Goal: Task Accomplishment & Management: Use online tool/utility

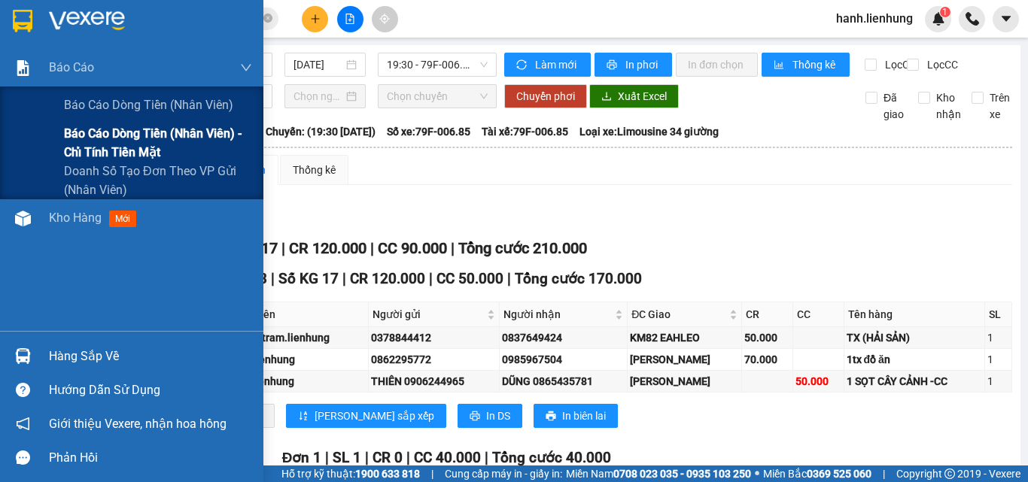
click at [108, 153] on span "Báo cáo dòng tiền (nhân viên) - chỉ tính tiền mặt" at bounding box center [158, 143] width 188 height 38
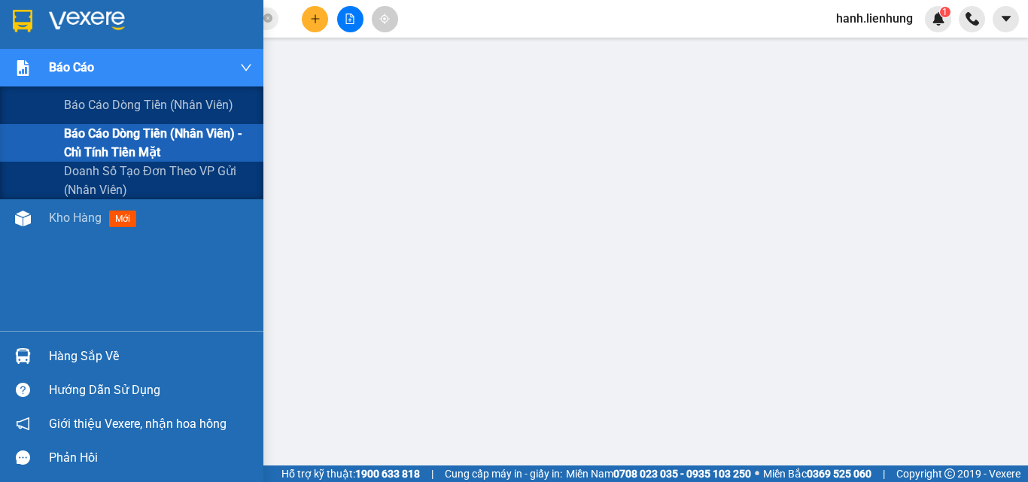
click at [87, 147] on span "Báo cáo dòng tiền (nhân viên) - chỉ tính tiền mặt" at bounding box center [158, 143] width 188 height 38
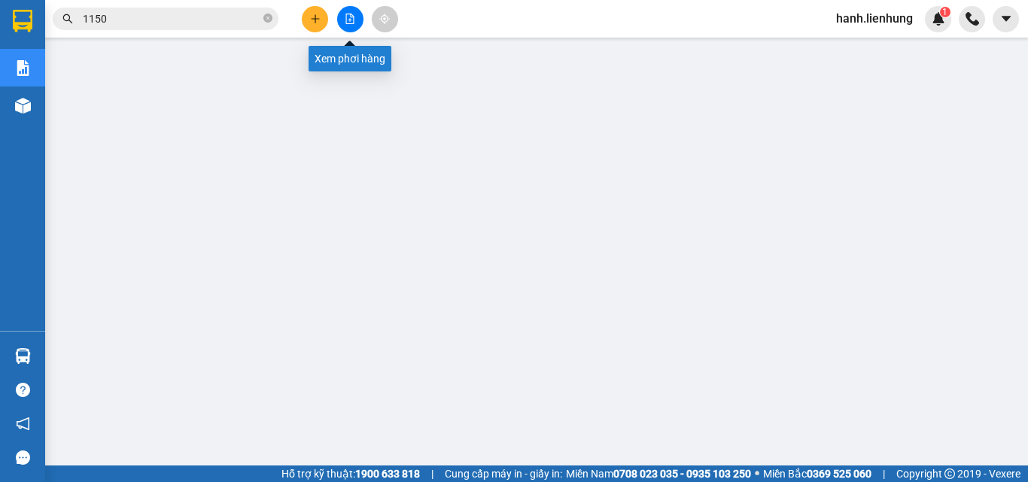
click at [353, 20] on icon "file-add" at bounding box center [350, 19] width 11 height 11
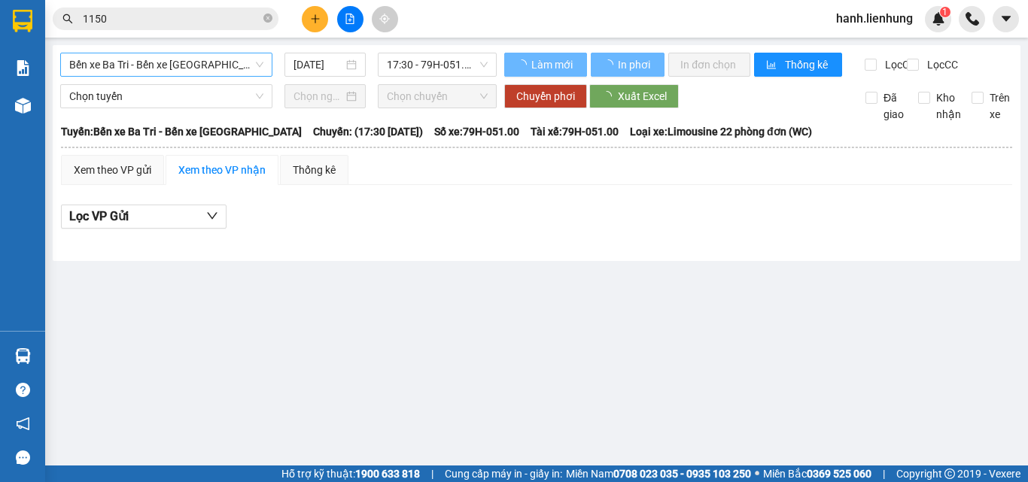
click at [181, 69] on span "Bến xe Ba Tri - Bến xe [GEOGRAPHIC_DATA]" at bounding box center [166, 64] width 194 height 23
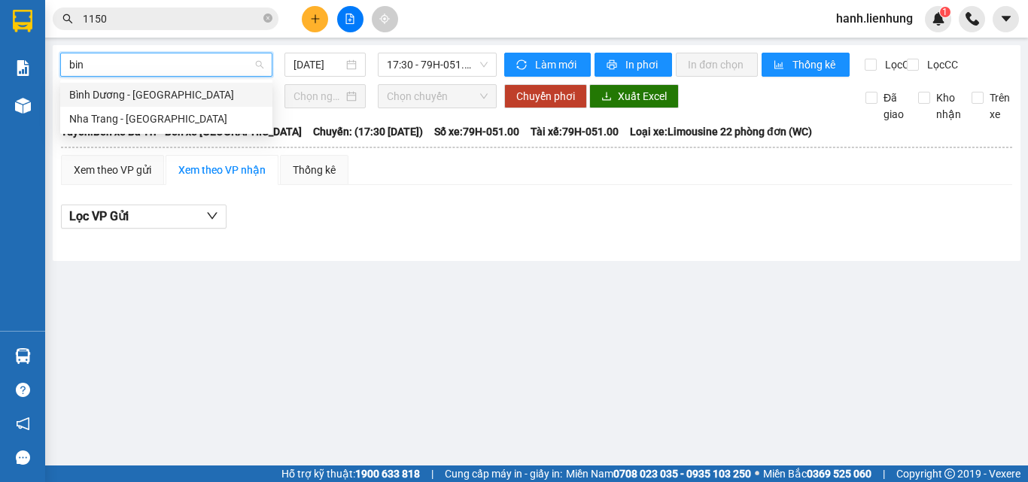
type input "binh"
click at [133, 119] on div "Nha Trang - [GEOGRAPHIC_DATA]" at bounding box center [166, 119] width 194 height 17
type input "[DATE]"
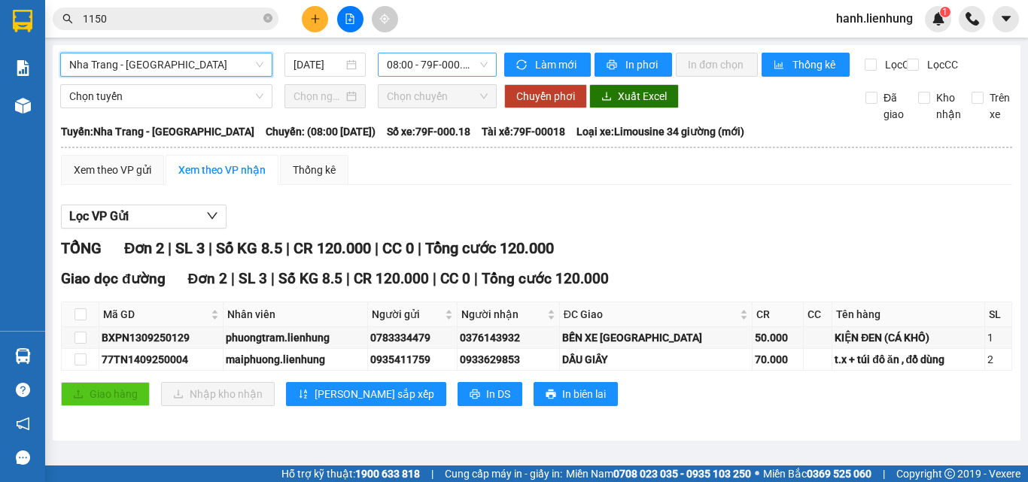
drag, startPoint x: 446, startPoint y: 57, endPoint x: 442, endPoint y: 64, distance: 7.7
click at [442, 59] on span "08:00 - 79F-000.18" at bounding box center [437, 64] width 101 height 23
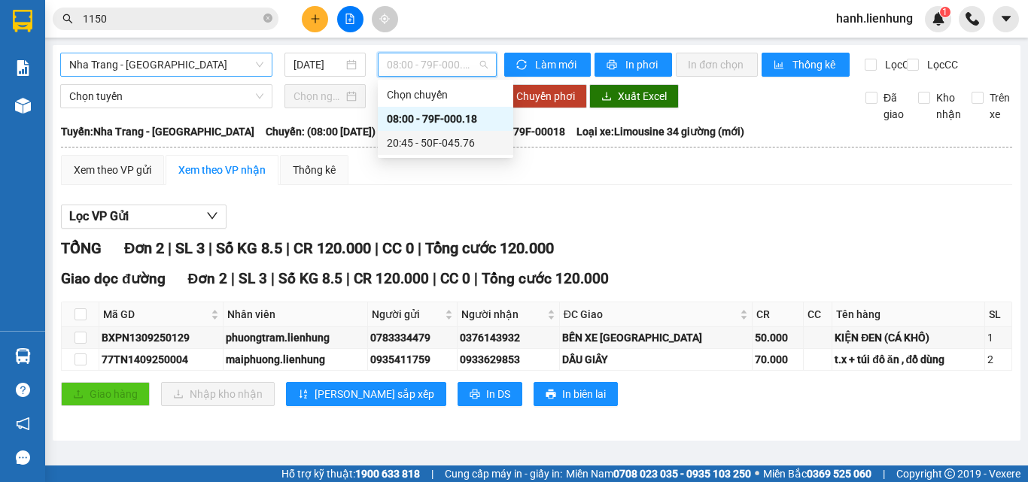
click at [457, 141] on div "20:45 - 50F-045.76" at bounding box center [445, 143] width 117 height 17
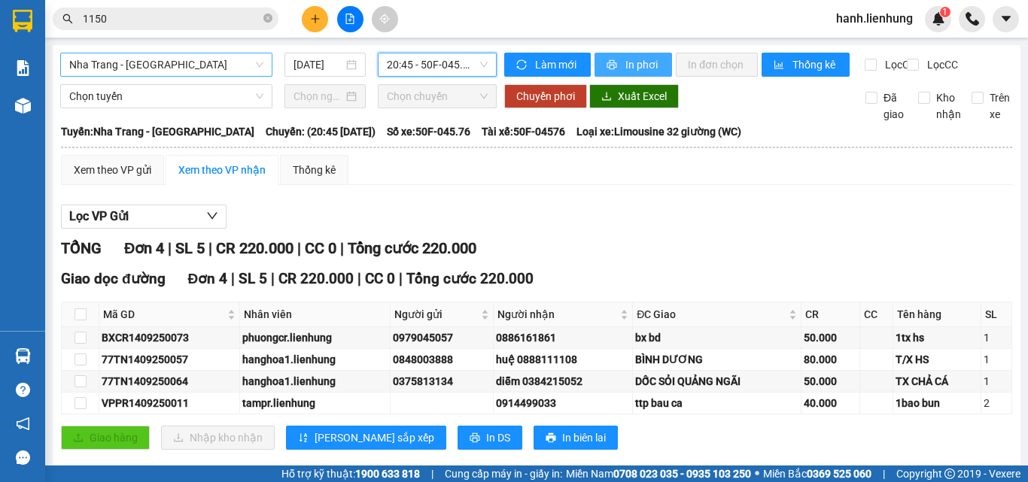
click at [655, 64] on button "In phơi" at bounding box center [633, 65] width 78 height 24
click at [179, 65] on span "Nha Trang - [GEOGRAPHIC_DATA]" at bounding box center [166, 64] width 194 height 23
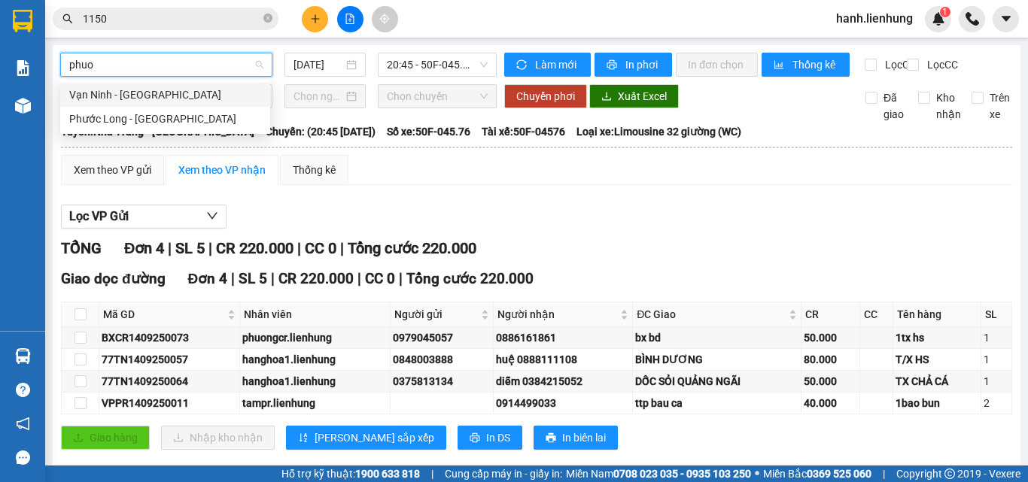
type input "phuoc"
click at [174, 97] on div "Vạn Ninh - [GEOGRAPHIC_DATA]" at bounding box center [165, 95] width 192 height 17
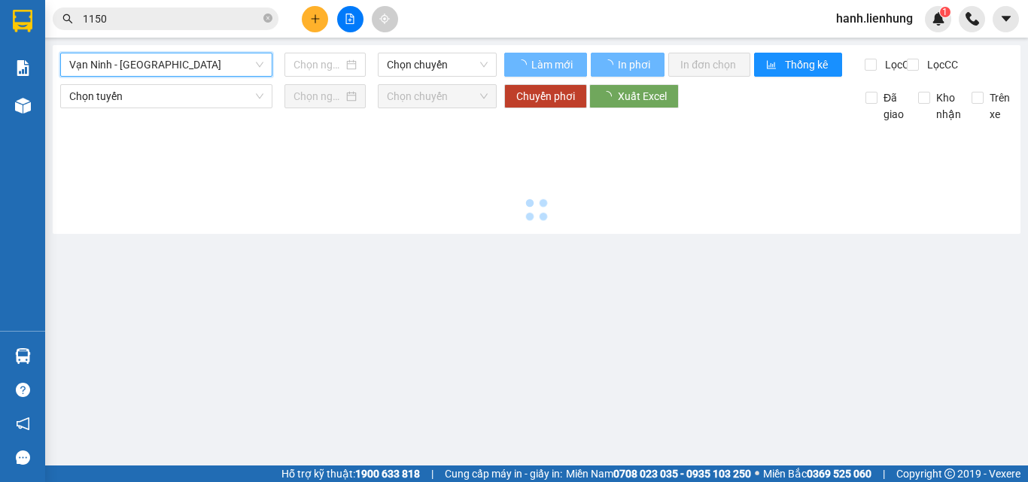
type input "[DATE]"
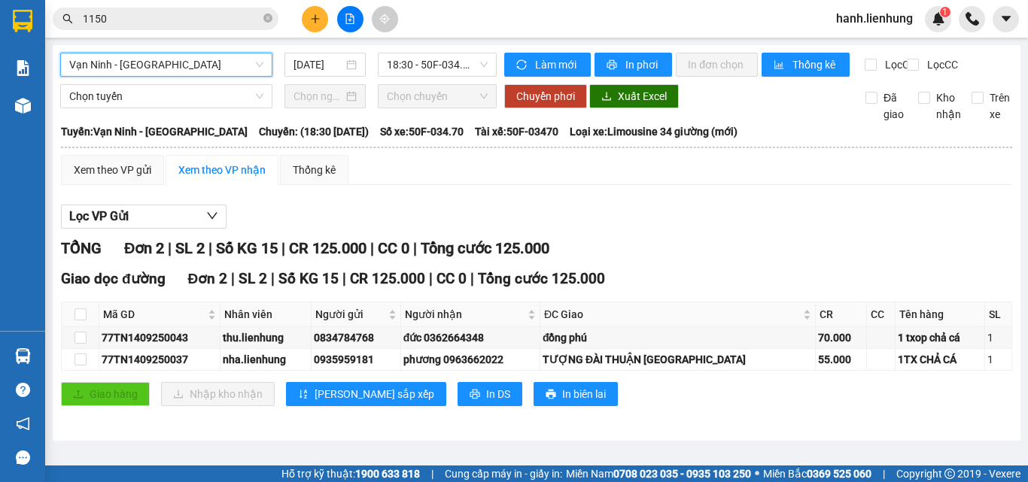
click at [629, 51] on div "[GEOGRAPHIC_DATA] - [GEOGRAPHIC_DATA] - [GEOGRAPHIC_DATA] [DATE] 18:30 - 50F-03…" at bounding box center [537, 243] width 968 height 396
click at [631, 60] on span "In phơi" at bounding box center [642, 64] width 35 height 17
click at [197, 70] on span "Vạn Ninh - [GEOGRAPHIC_DATA]" at bounding box center [166, 64] width 194 height 23
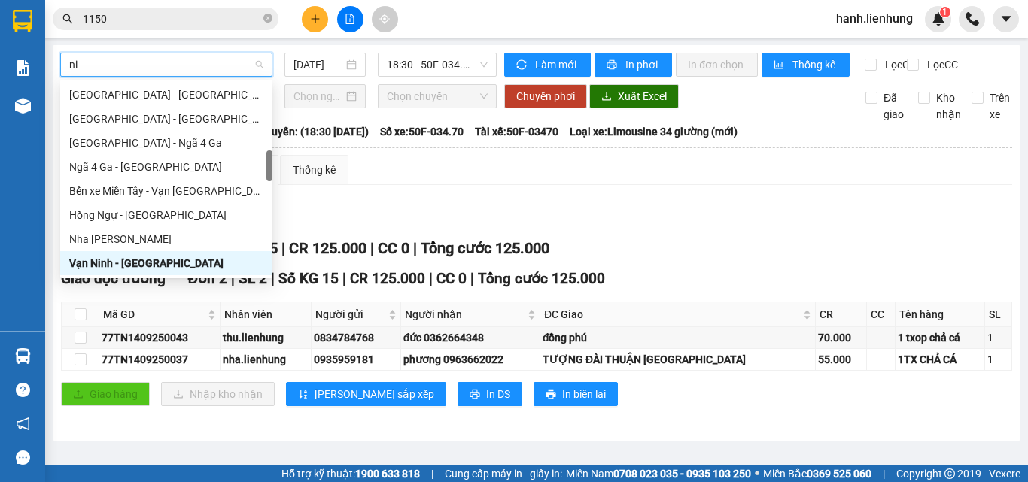
scroll to position [48, 0]
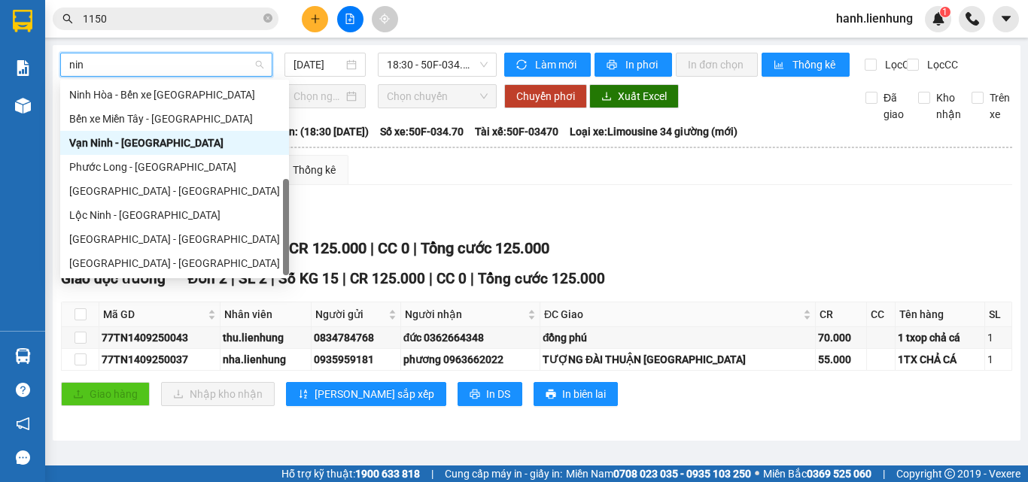
type input "ninh"
click at [212, 96] on div "Ninh Hòa - Bến xe [GEOGRAPHIC_DATA]" at bounding box center [174, 95] width 211 height 17
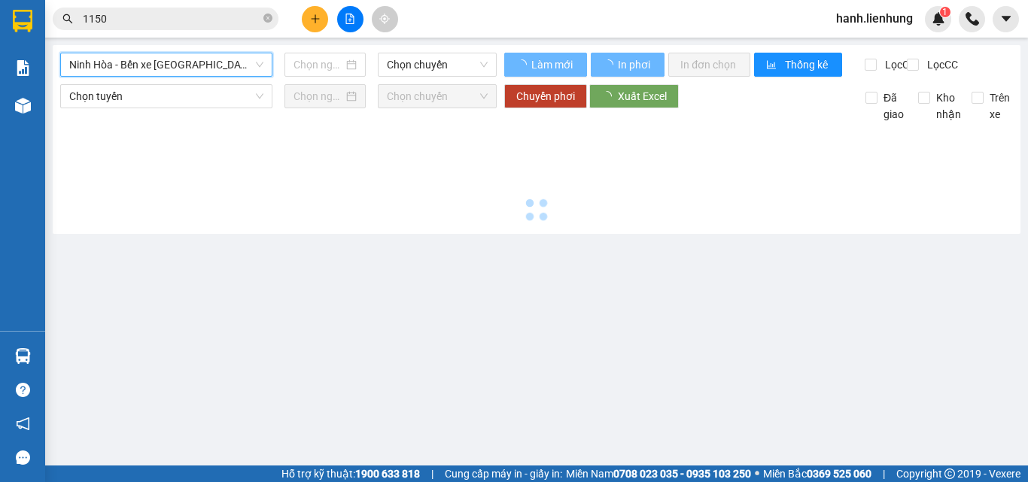
type input "[DATE]"
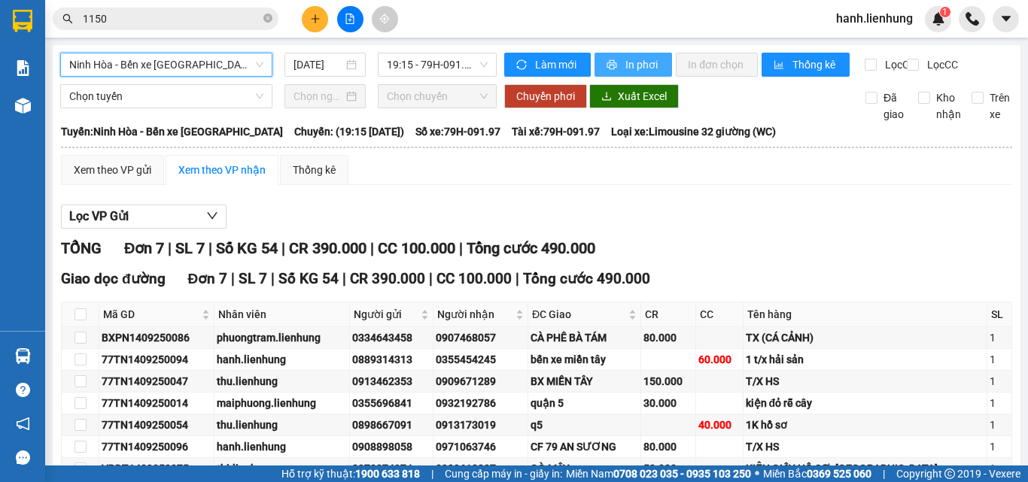
click at [637, 68] on span "In phơi" at bounding box center [642, 64] width 35 height 17
click at [210, 65] on span "Ninh Hòa - Bến xe [GEOGRAPHIC_DATA]" at bounding box center [166, 64] width 194 height 23
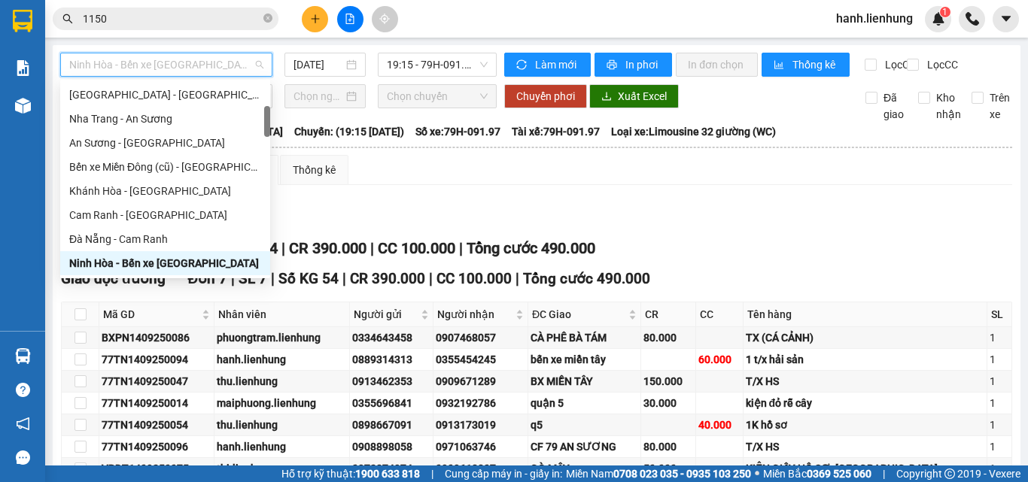
type input "d"
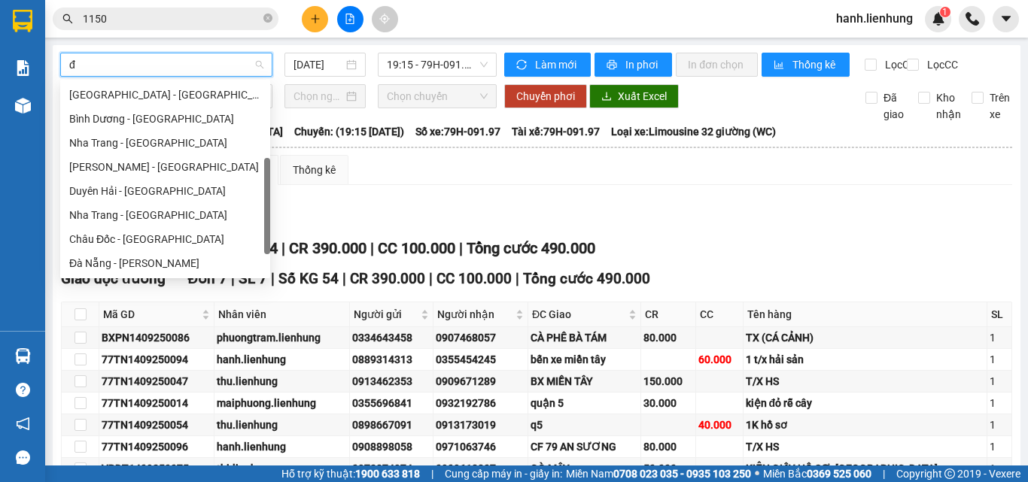
type input "đa"
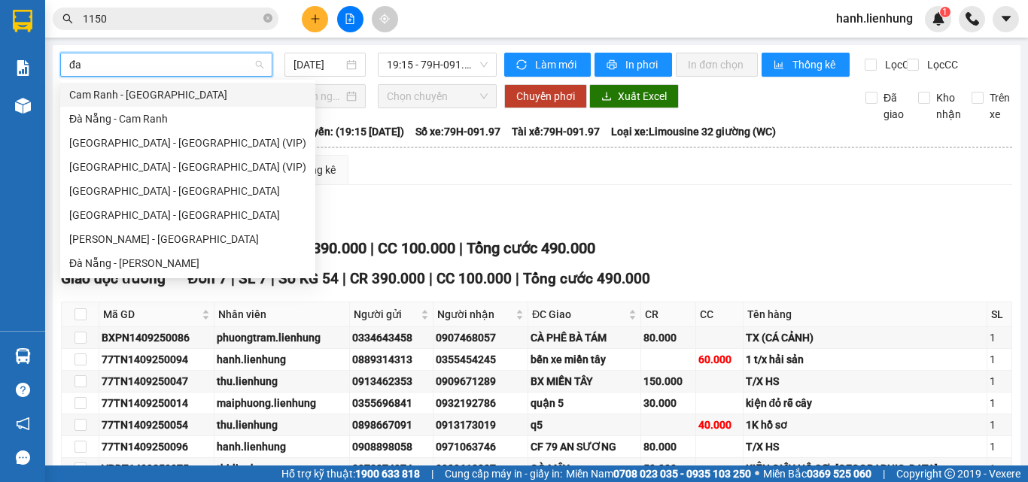
scroll to position [0, 0]
click at [186, 139] on div "[GEOGRAPHIC_DATA] - [GEOGRAPHIC_DATA] (VIP)" at bounding box center [187, 143] width 237 height 17
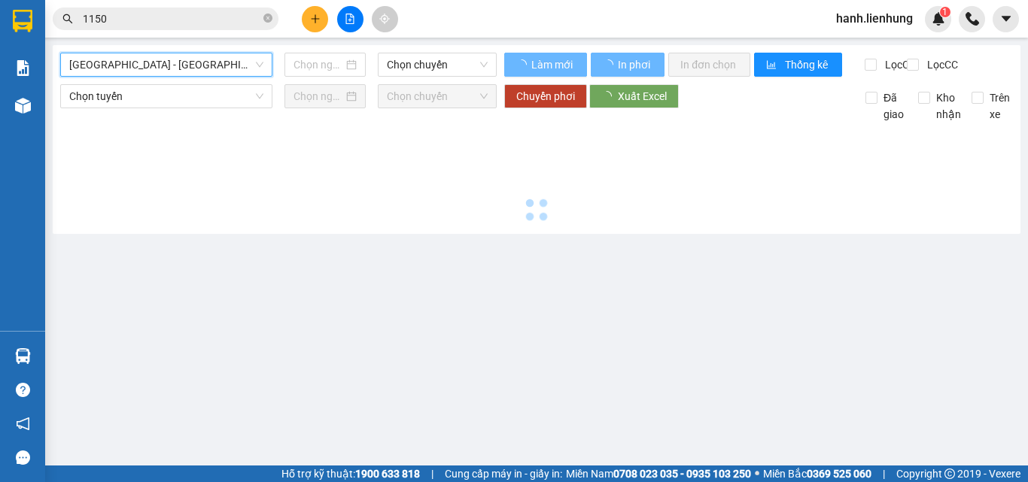
type input "[DATE]"
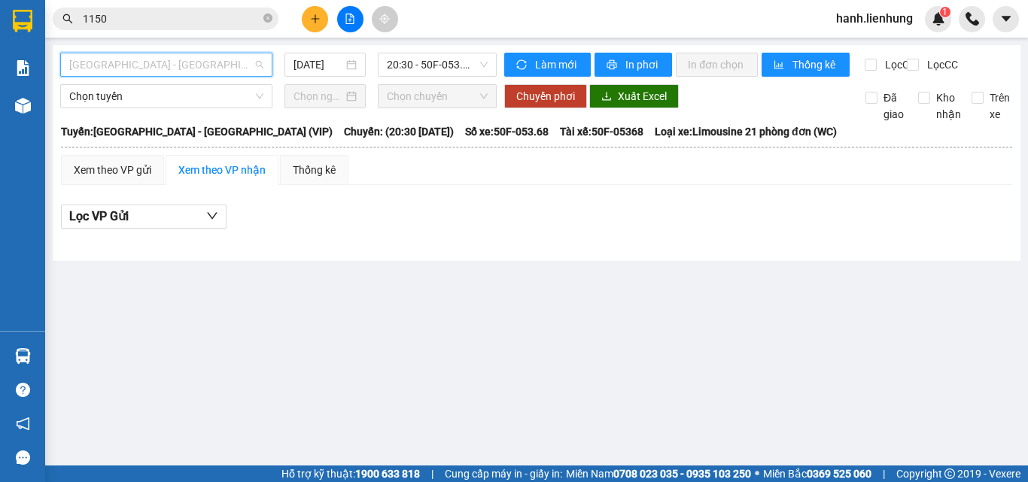
click at [138, 68] on span "[GEOGRAPHIC_DATA] - [GEOGRAPHIC_DATA] (VIP)" at bounding box center [166, 64] width 194 height 23
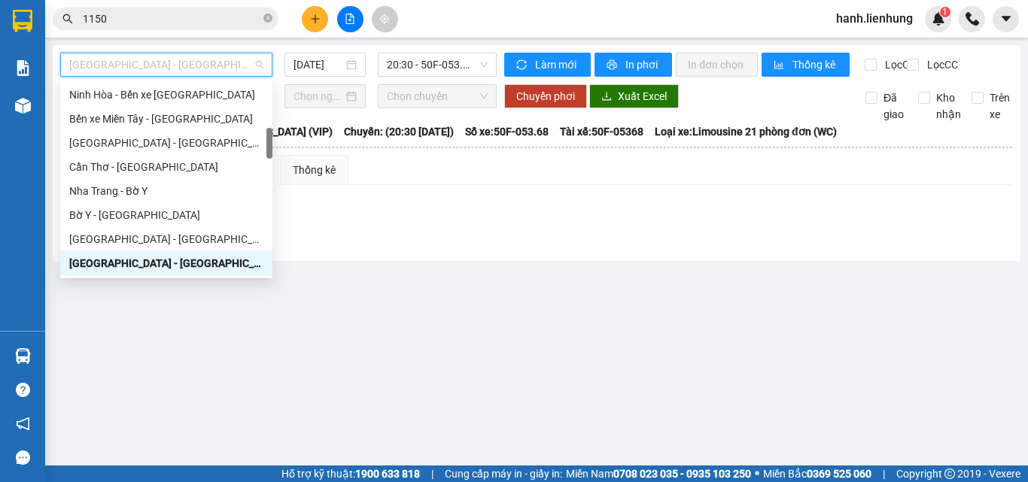
type input "d"
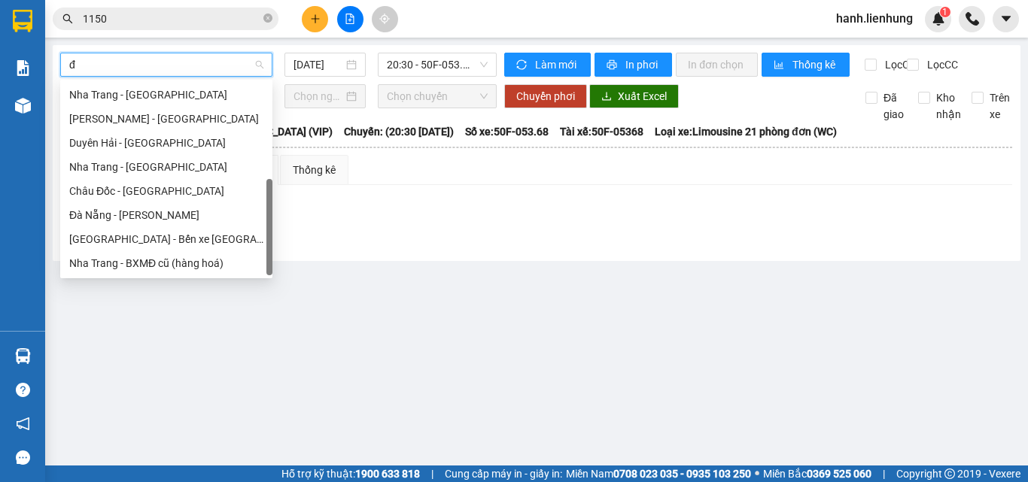
scroll to position [72, 0]
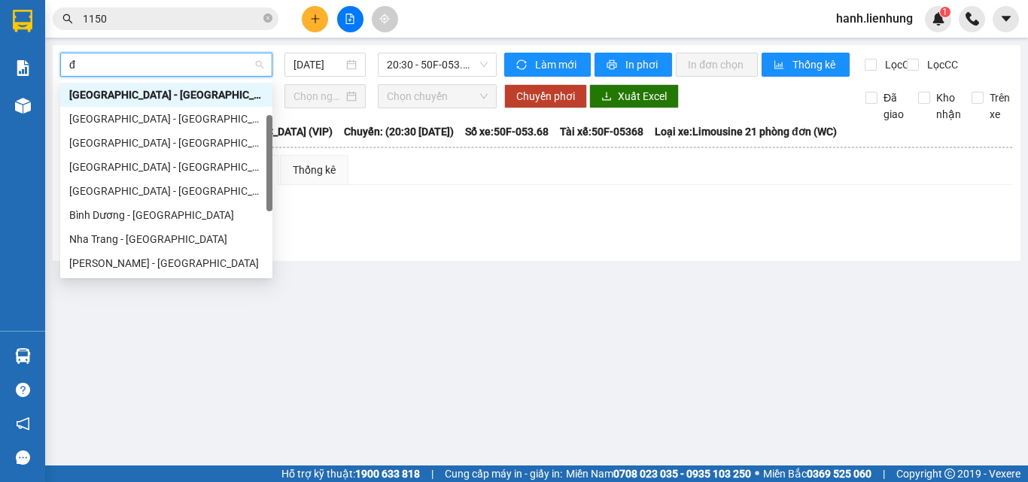
type input "đa"
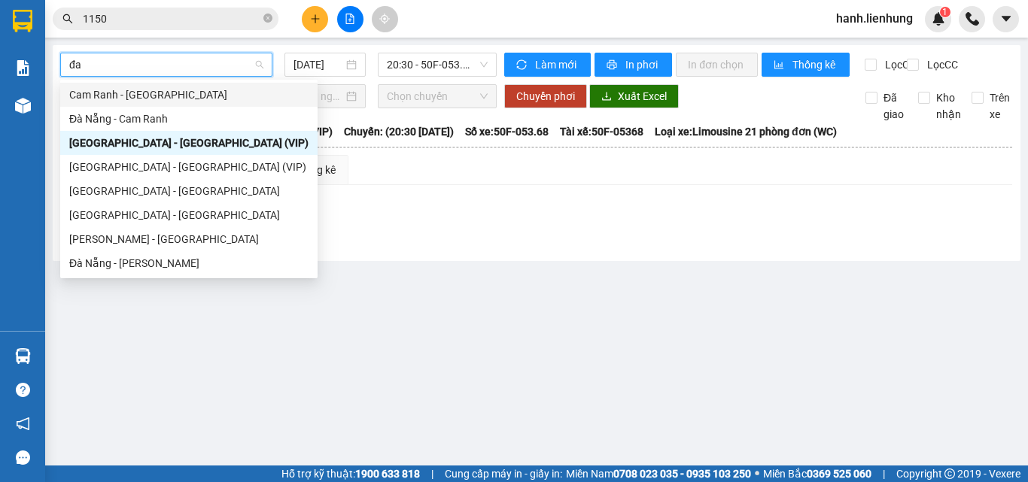
click at [182, 84] on div "Cam Ranh - [GEOGRAPHIC_DATA]" at bounding box center [188, 95] width 257 height 24
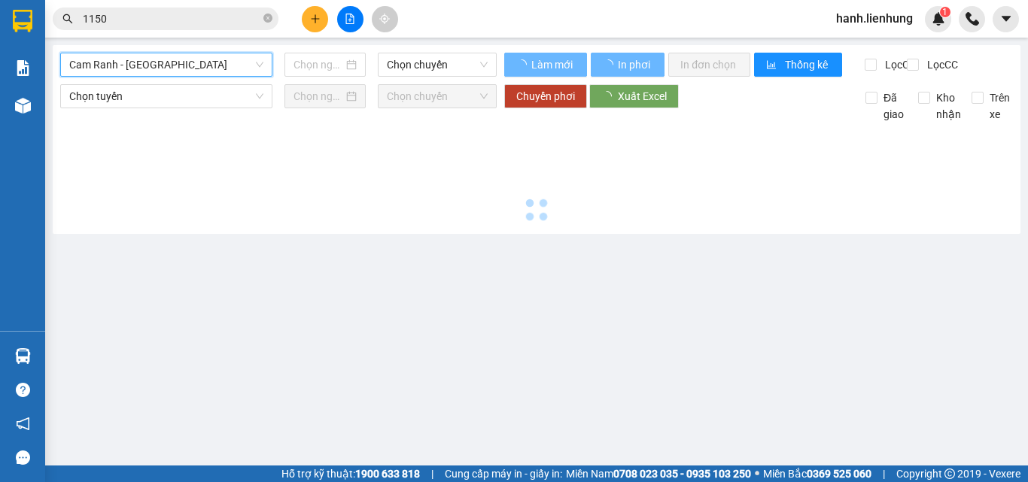
type input "[DATE]"
